Goal: Information Seeking & Learning: Compare options

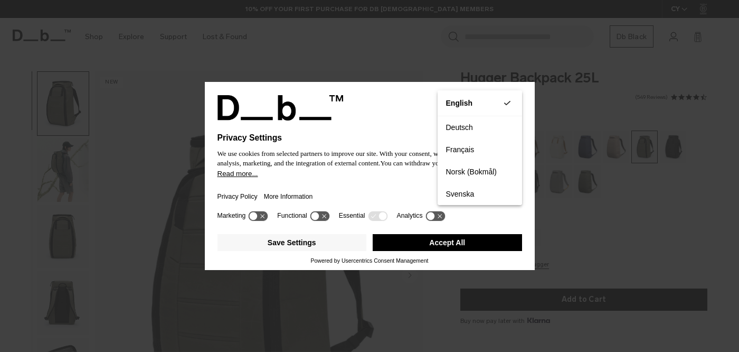
scroll to position [65, 0]
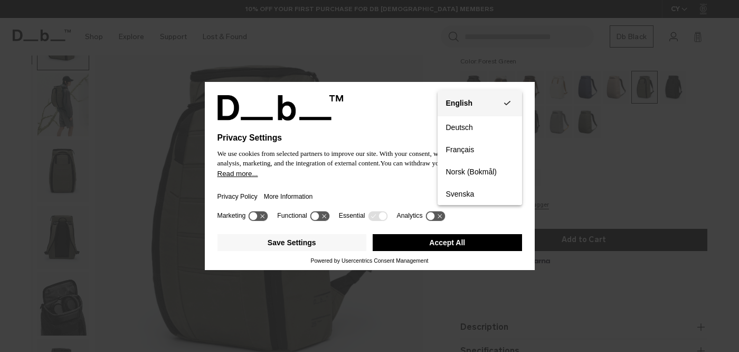
click at [484, 103] on button "English Group 3" at bounding box center [480, 103] width 84 height 26
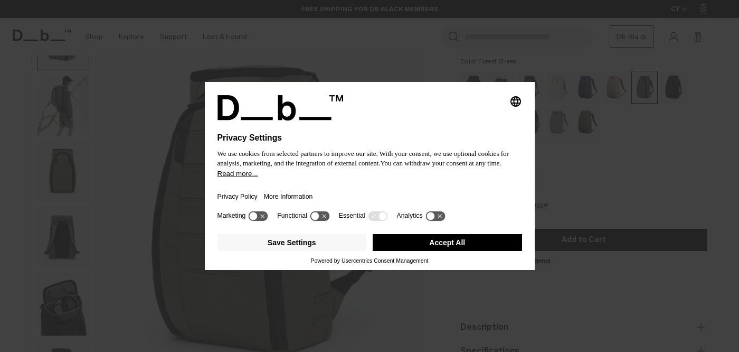
click at [460, 249] on button "Accept All" at bounding box center [447, 242] width 149 height 17
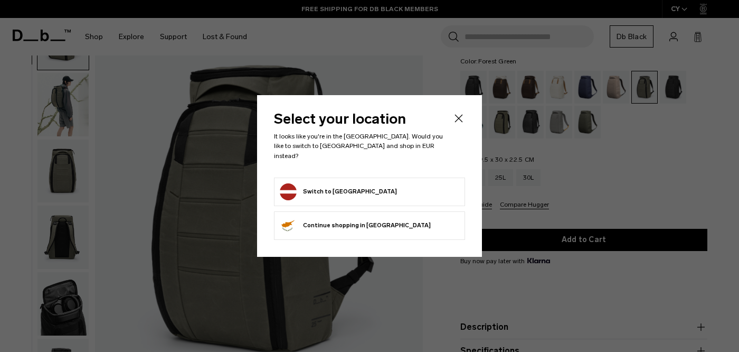
click at [355, 183] on form "Switch to Latvia" at bounding box center [370, 191] width 180 height 17
click at [461, 123] on icon "Close" at bounding box center [459, 118] width 13 height 13
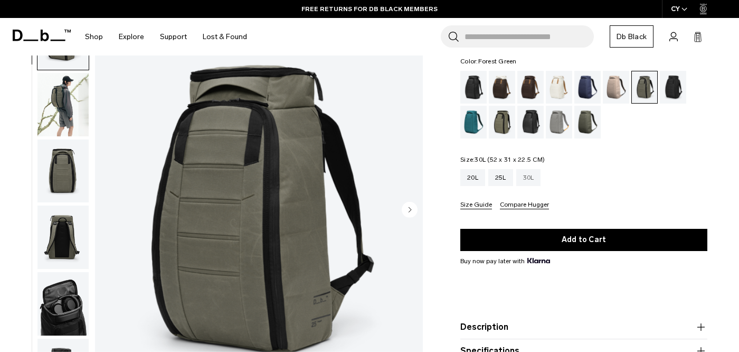
click at [529, 179] on div "30L" at bounding box center [528, 177] width 25 height 17
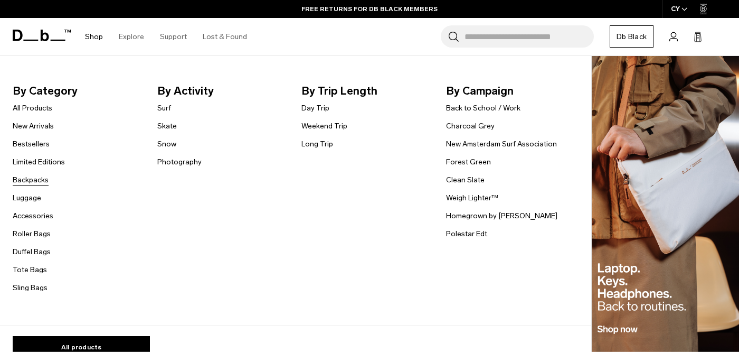
click at [39, 180] on link "Backpacks" at bounding box center [31, 179] width 36 height 11
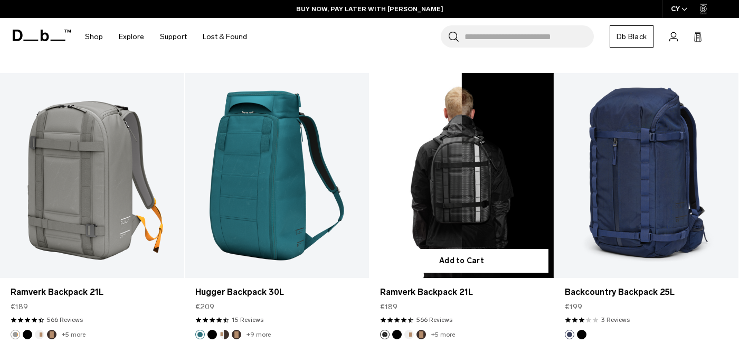
scroll to position [2778, 0]
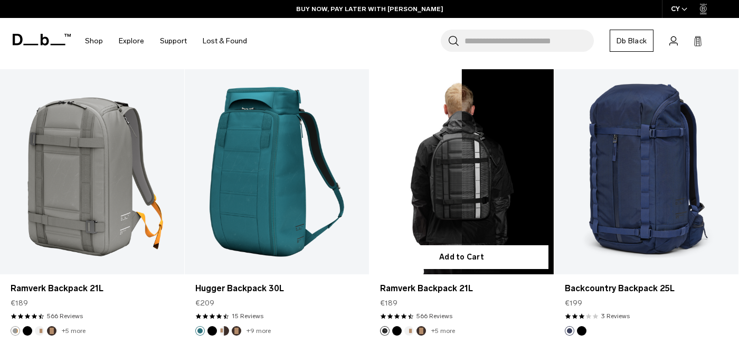
click at [482, 177] on link "Ramverk Backpack 21L" at bounding box center [462, 171] width 184 height 205
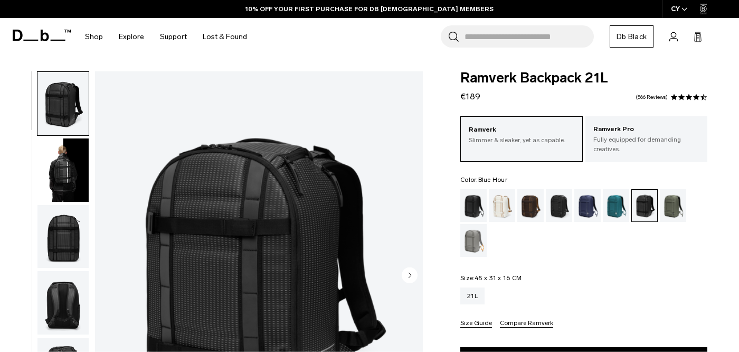
click at [590, 210] on div "Blue Hour" at bounding box center [588, 205] width 27 height 33
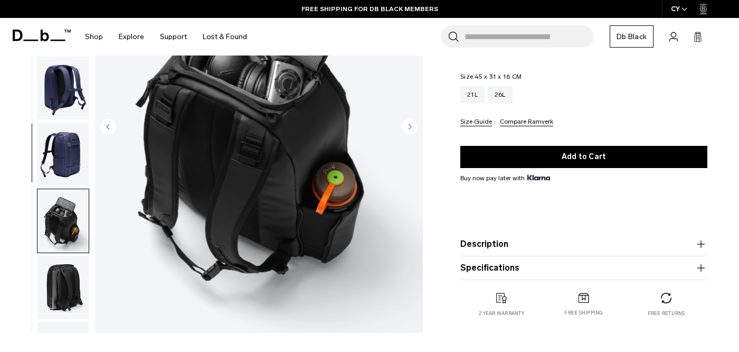
scroll to position [119, 0]
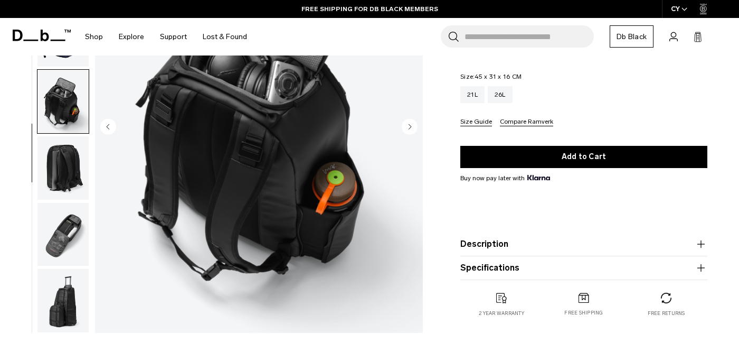
click at [62, 238] on img "button" at bounding box center [62, 233] width 51 height 63
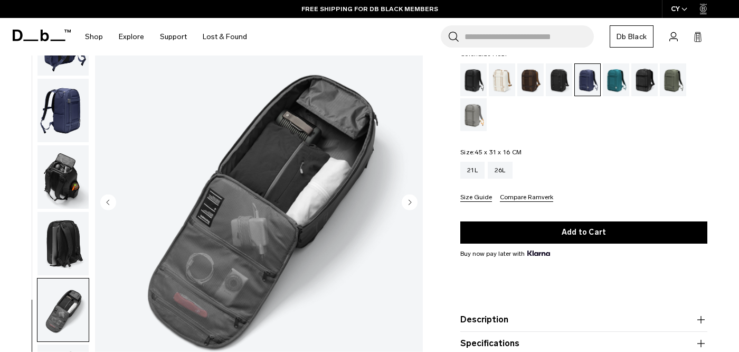
scroll to position [0, 0]
